Goal: Task Accomplishment & Management: Use online tool/utility

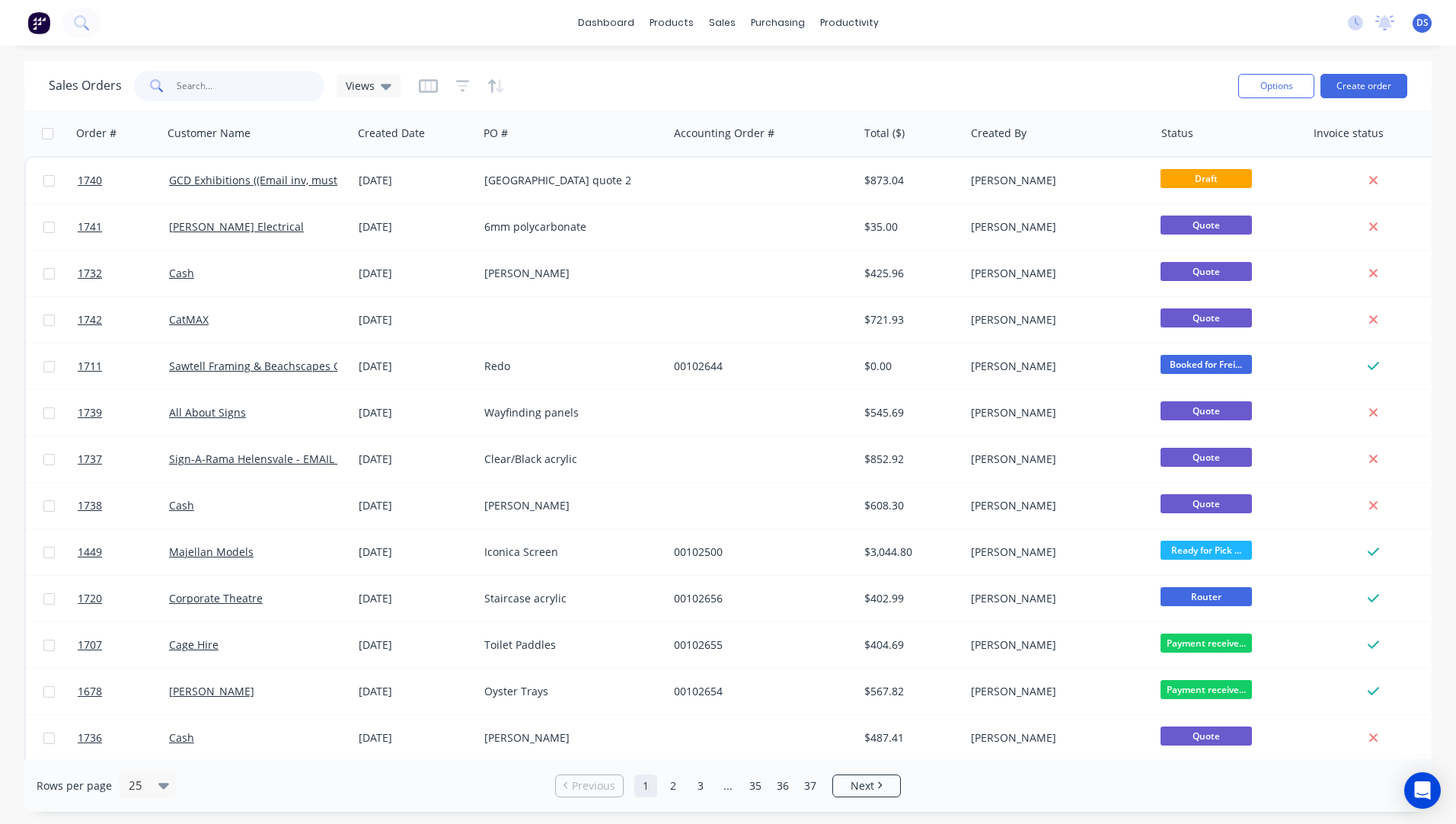
click at [227, 88] on input "text" at bounding box center [251, 85] width 148 height 30
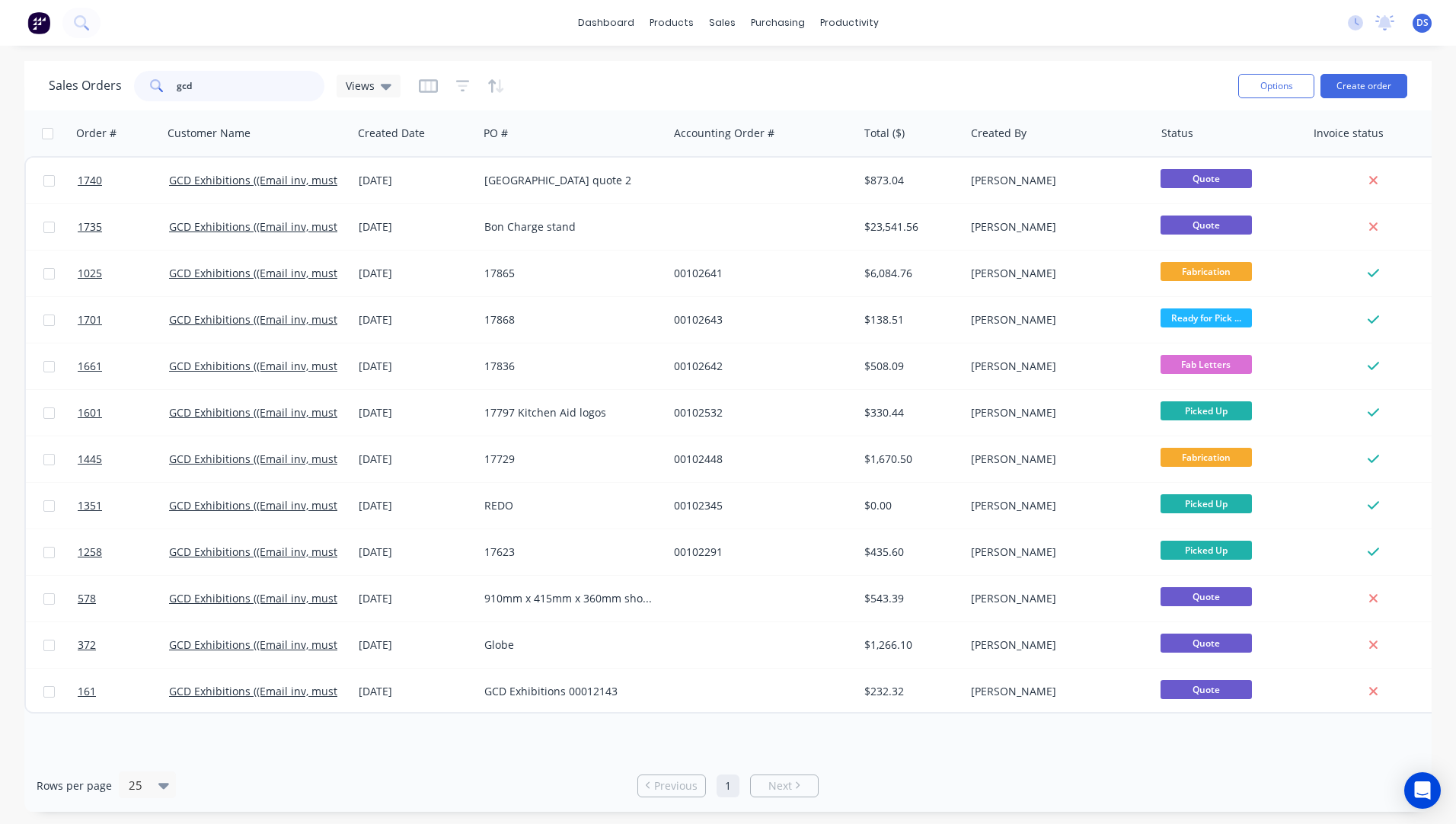
drag, startPoint x: 223, startPoint y: 85, endPoint x: 140, endPoint y: 88, distance: 83.1
click at [140, 88] on div "gcd" at bounding box center [228, 85] width 191 height 30
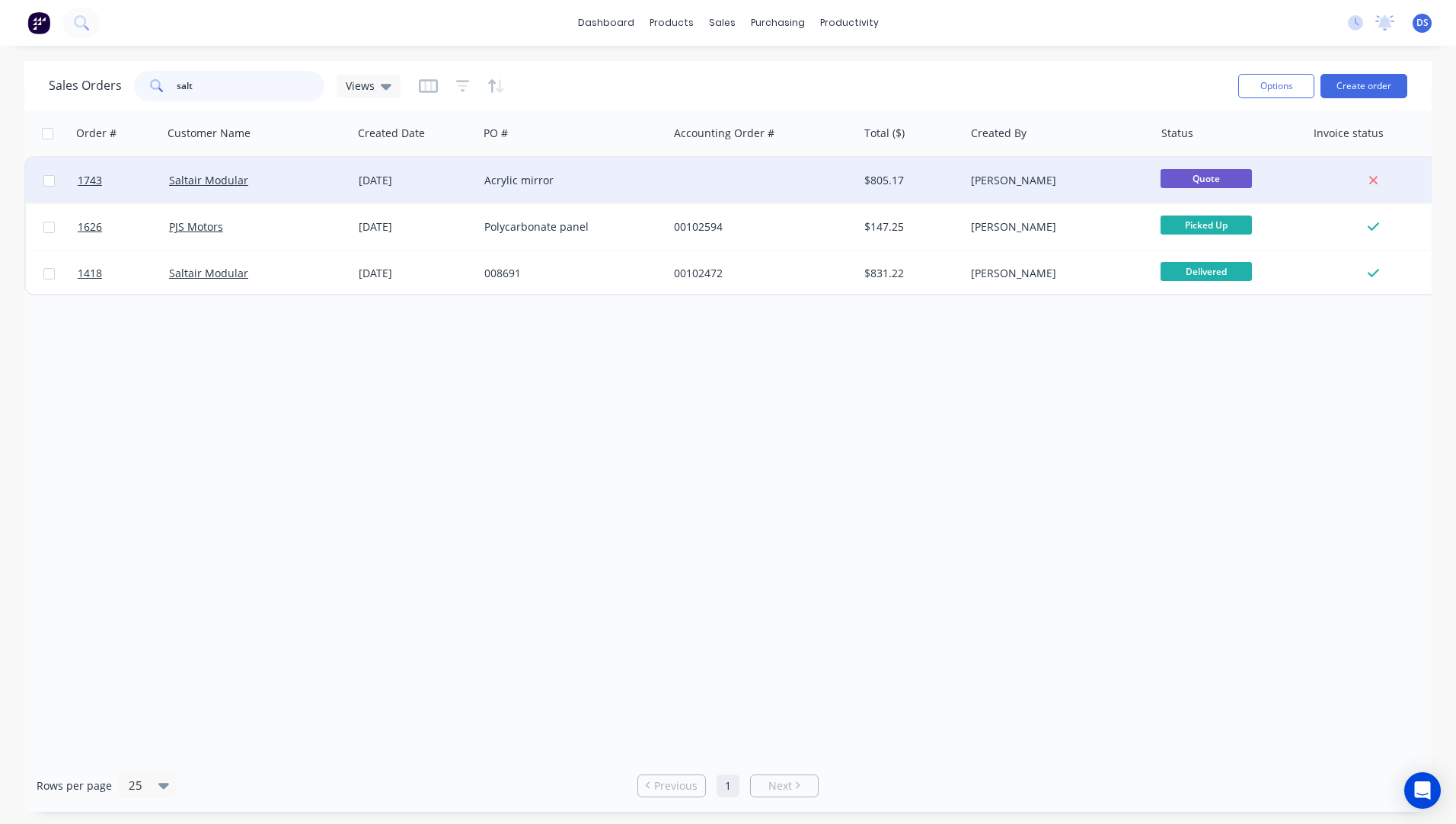
type input "salt"
click at [483, 188] on div "Acrylic mirror" at bounding box center [573, 180] width 190 height 46
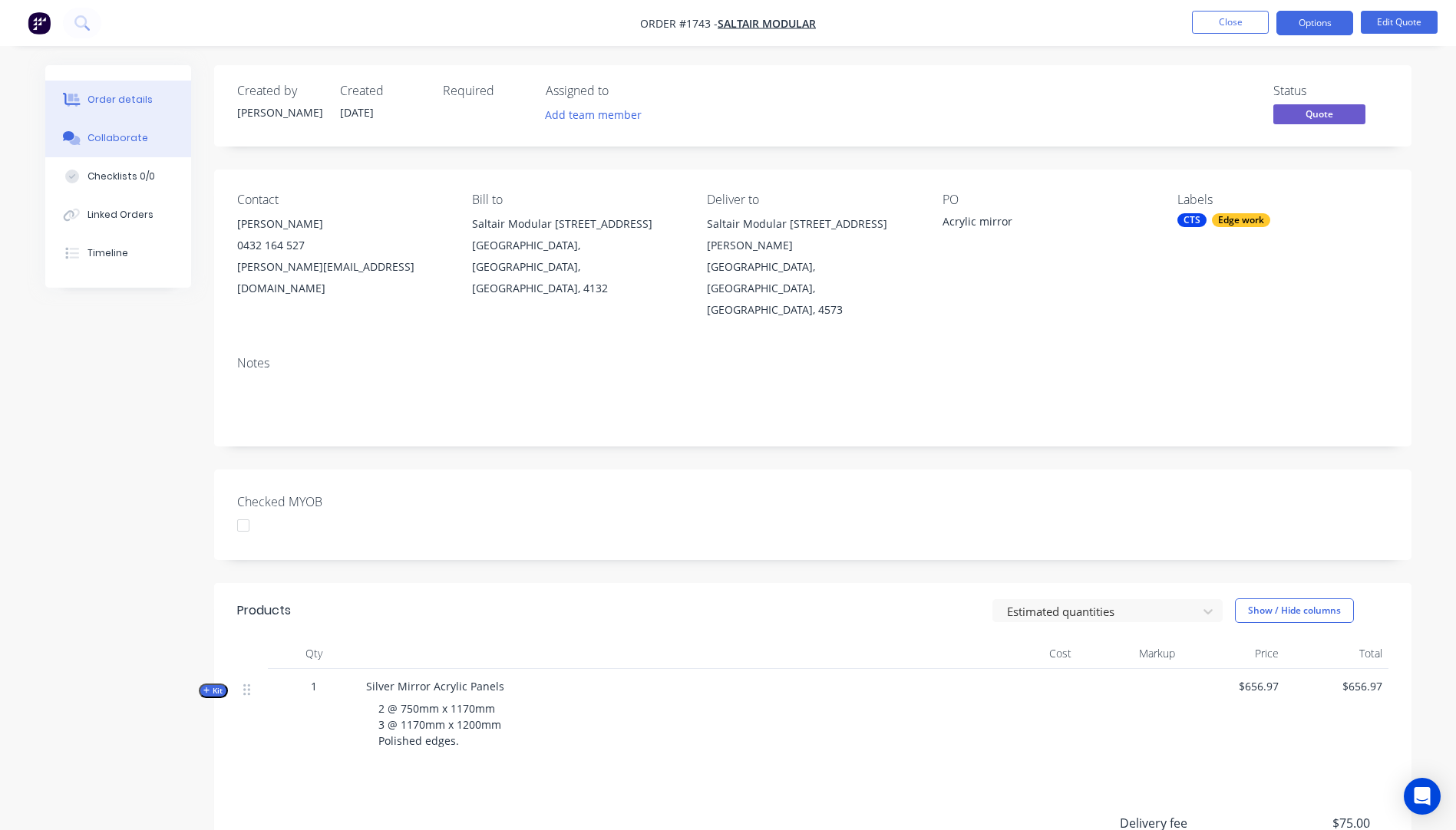
click at [117, 145] on button "Collaborate" at bounding box center [117, 138] width 145 height 38
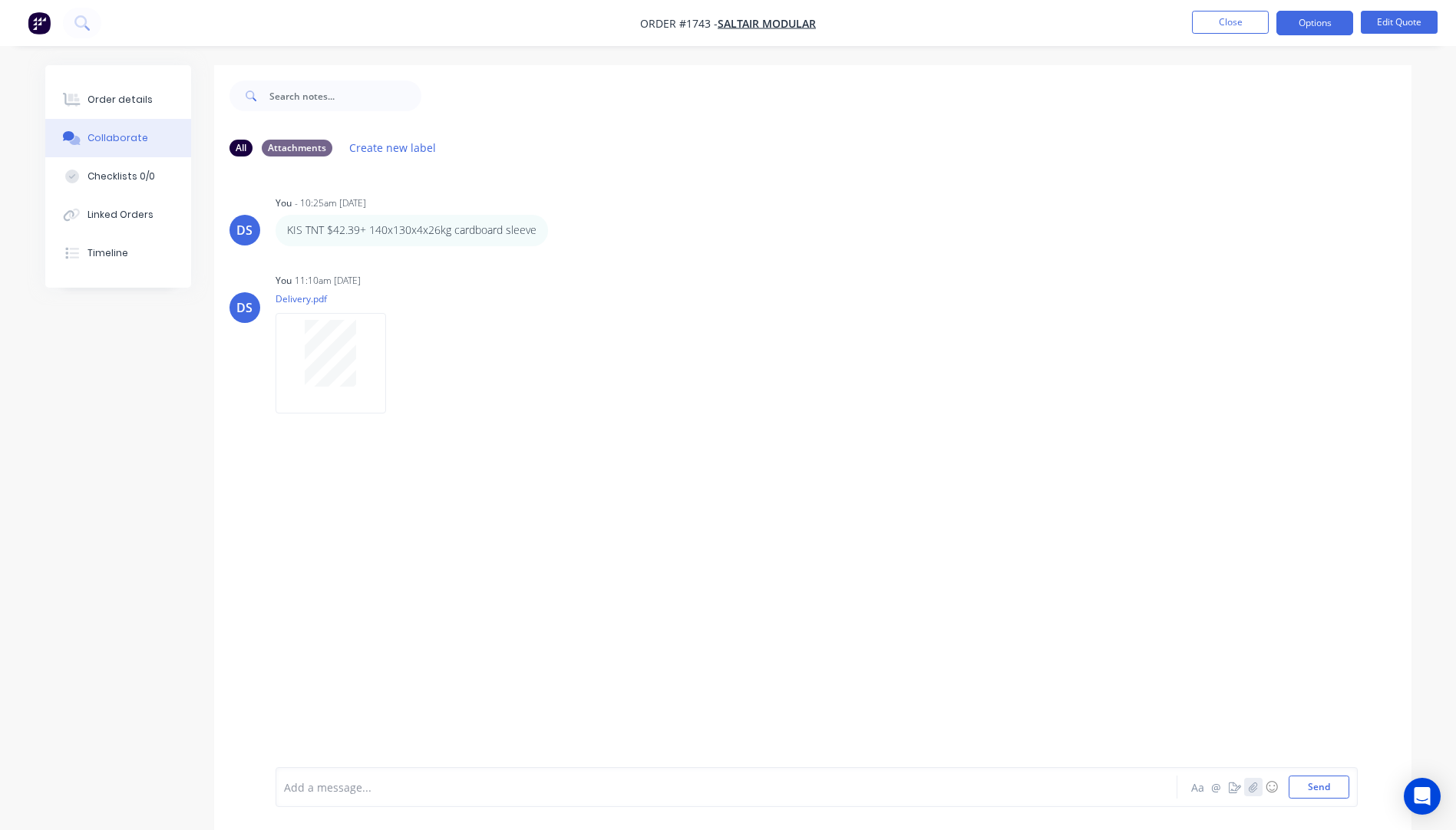
click at [1254, 782] on icon "button" at bounding box center [1251, 787] width 9 height 11
click at [1336, 791] on button "Send" at bounding box center [1318, 787] width 60 height 23
click at [110, 105] on div "Order details" at bounding box center [120, 99] width 65 height 14
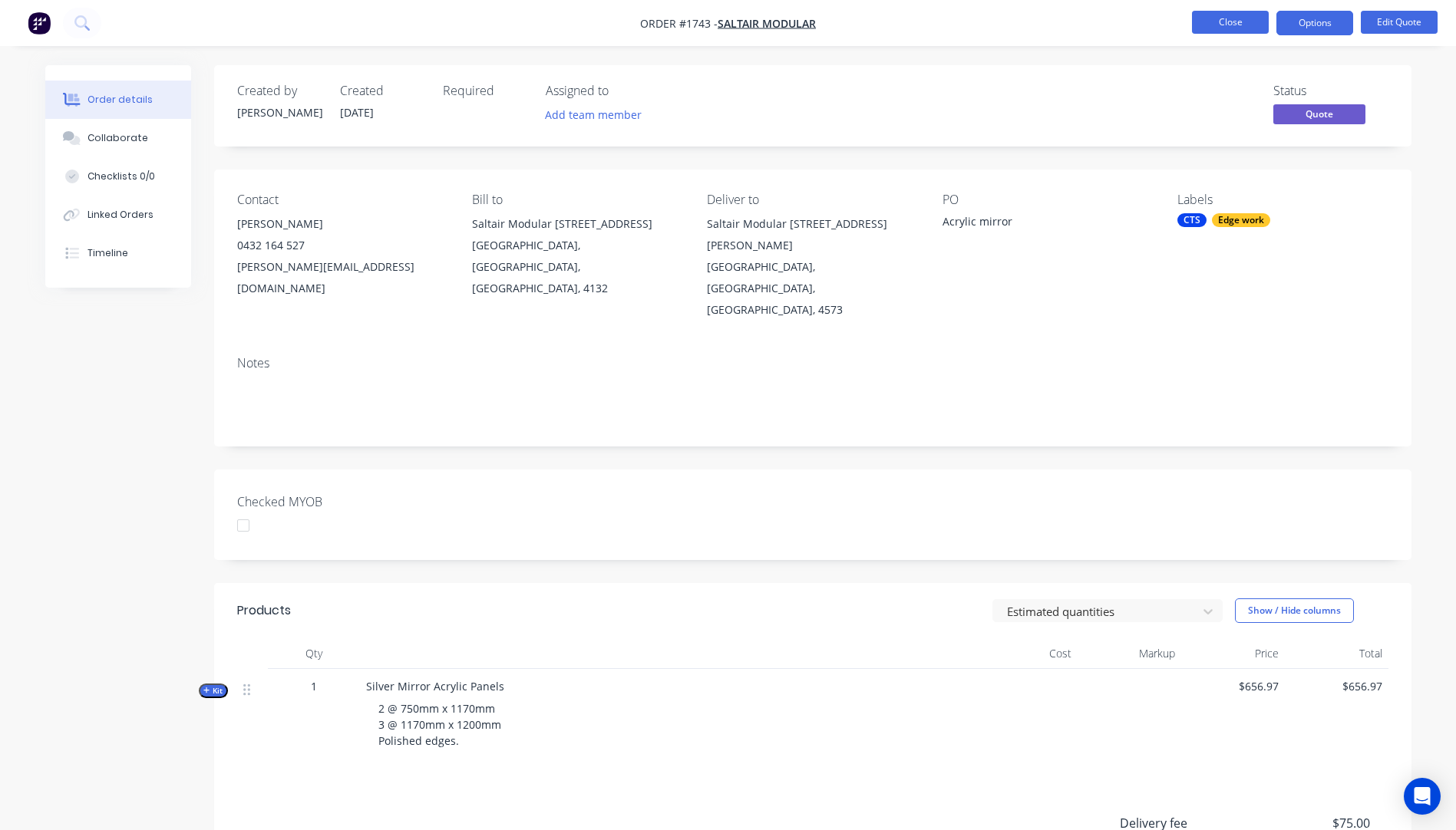
click at [1247, 29] on button "Close" at bounding box center [1230, 22] width 77 height 23
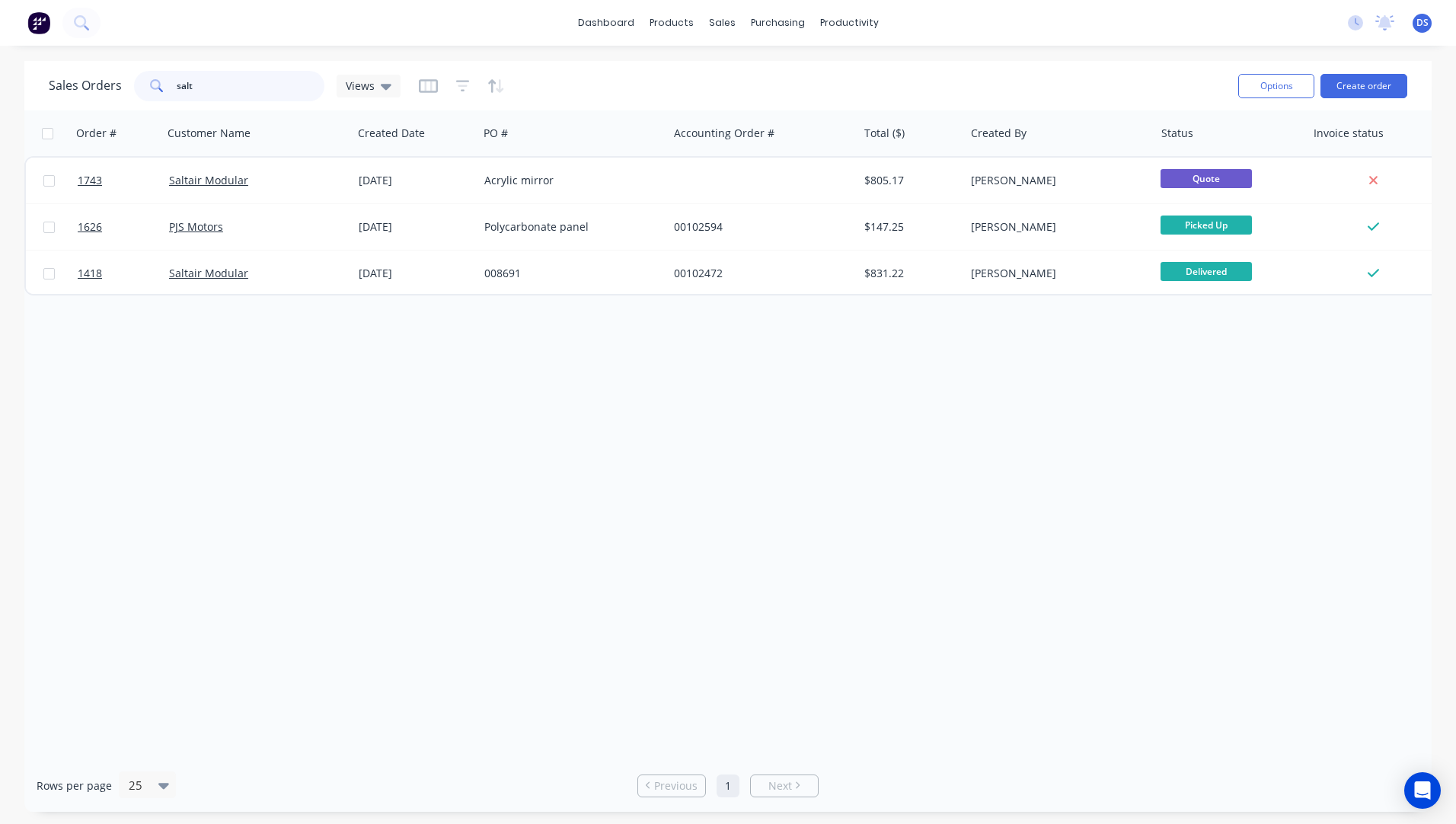
drag, startPoint x: 172, startPoint y: 90, endPoint x: 159, endPoint y: 90, distance: 13.0
click at [159, 90] on div "salt" at bounding box center [228, 85] width 191 height 30
